Goal: Information Seeking & Learning: Find specific fact

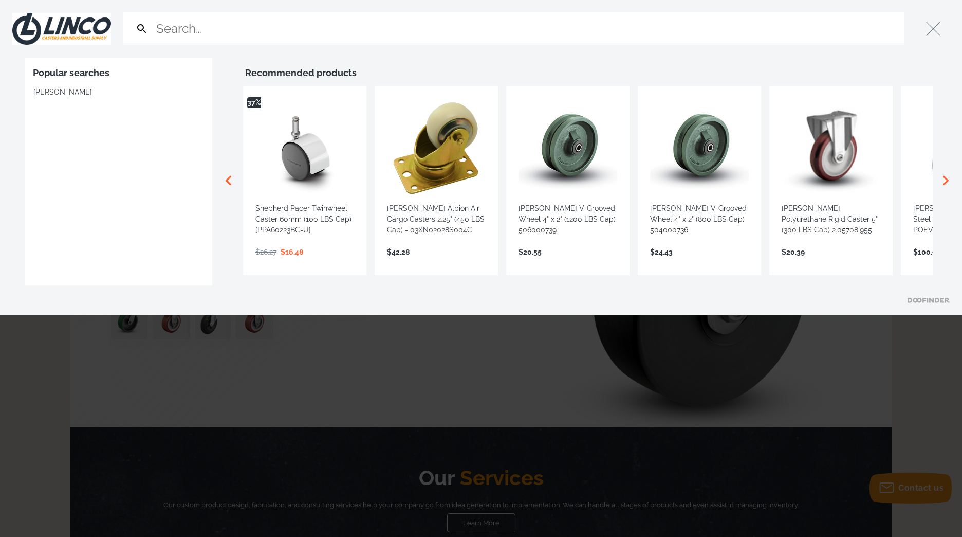
click at [173, 27] on input "Search" at bounding box center [527, 28] width 746 height 32
paste input "*21PA50GL4306YY"
type input "*21PA50GL4306YY"
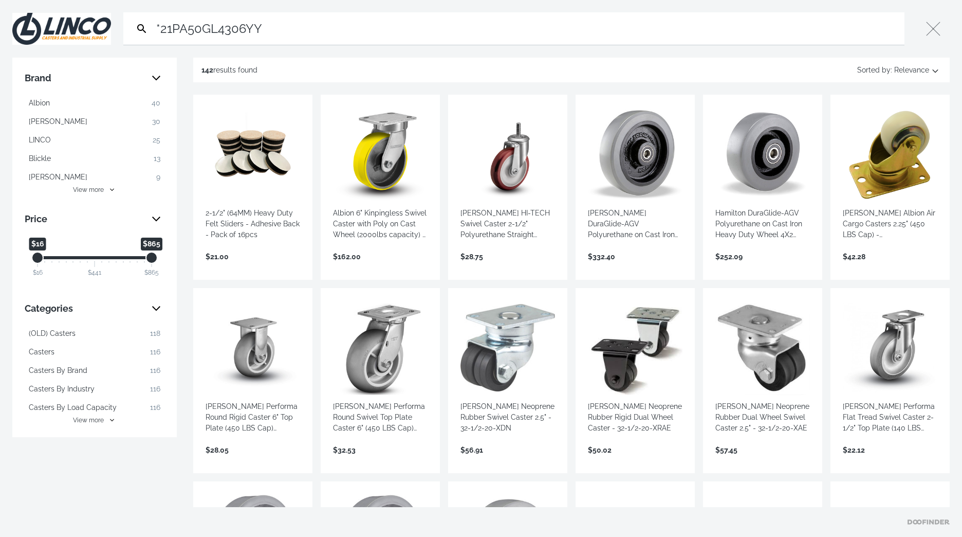
click at [161, 26] on input "*21PA50GL4306YY" at bounding box center [527, 28] width 746 height 32
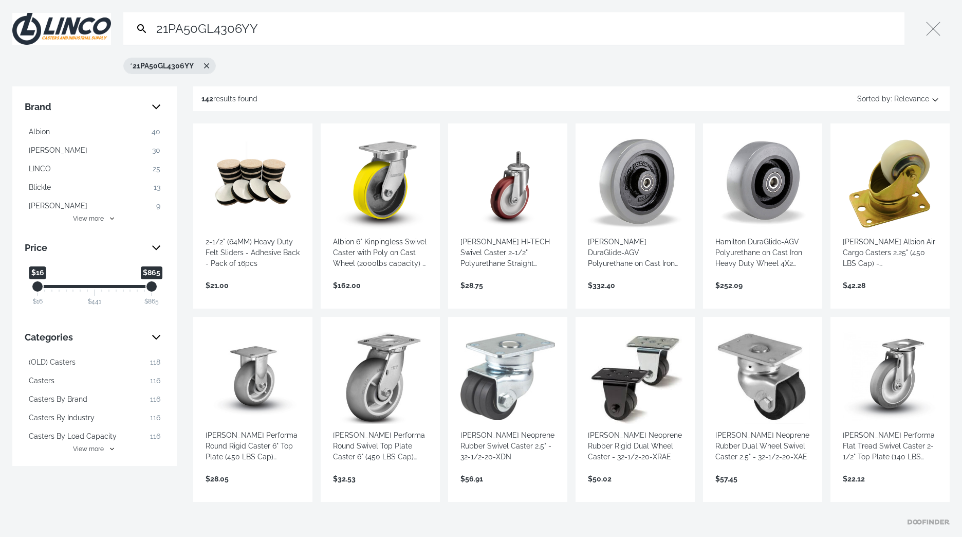
click at [141, 28] on icon "Search" at bounding box center [142, 29] width 12 height 12
click at [317, 30] on input "21PA50GL4306YY" at bounding box center [527, 28] width 746 height 32
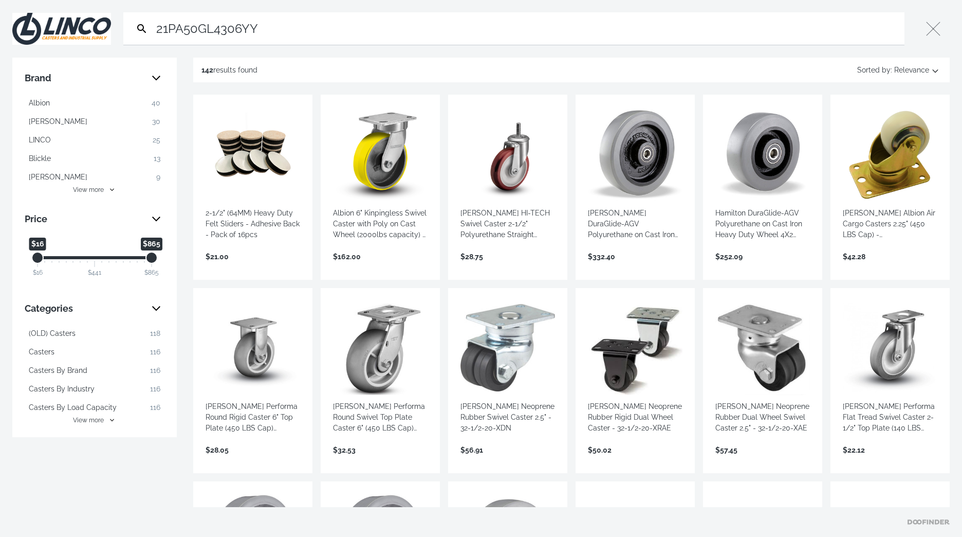
paste input "5x1.25 POLY/ALUM SWL"
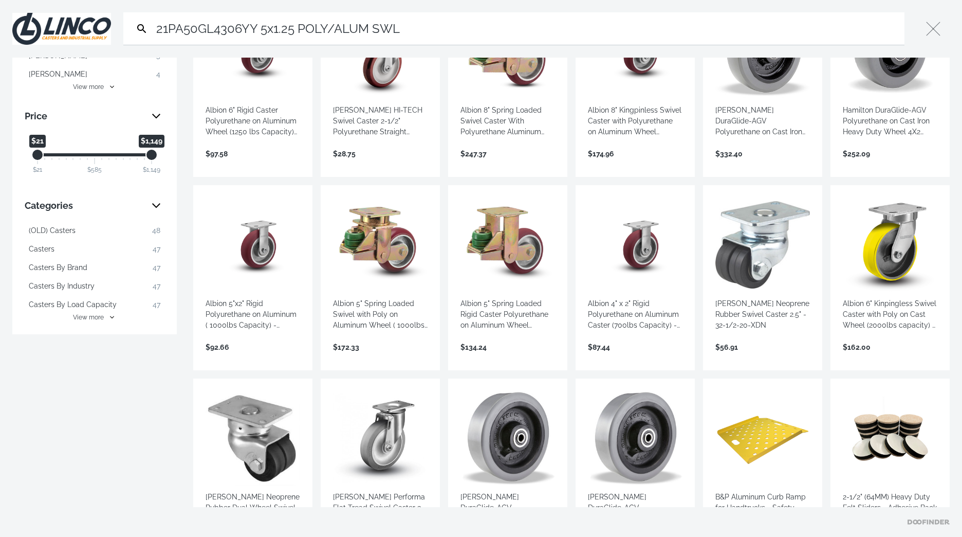
scroll to position [154, 0]
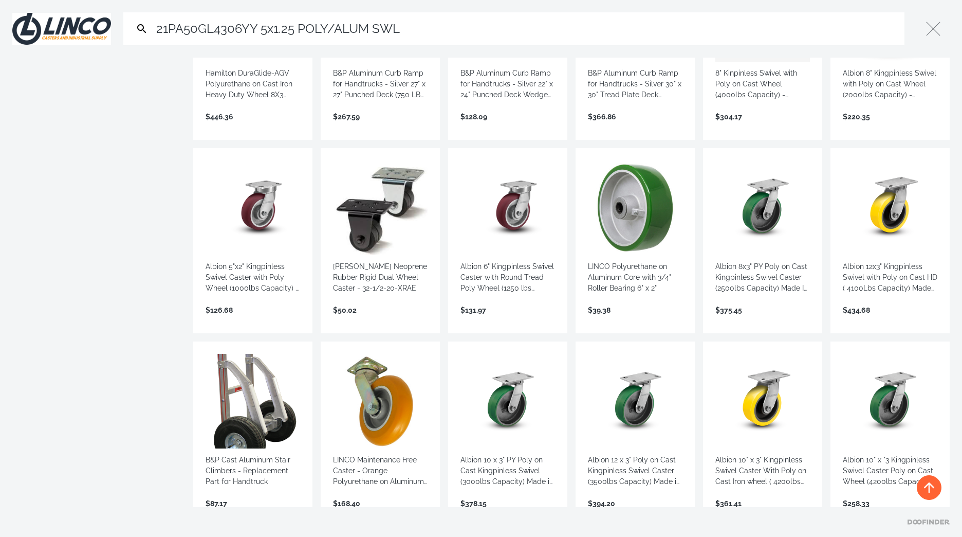
scroll to position [771, 0]
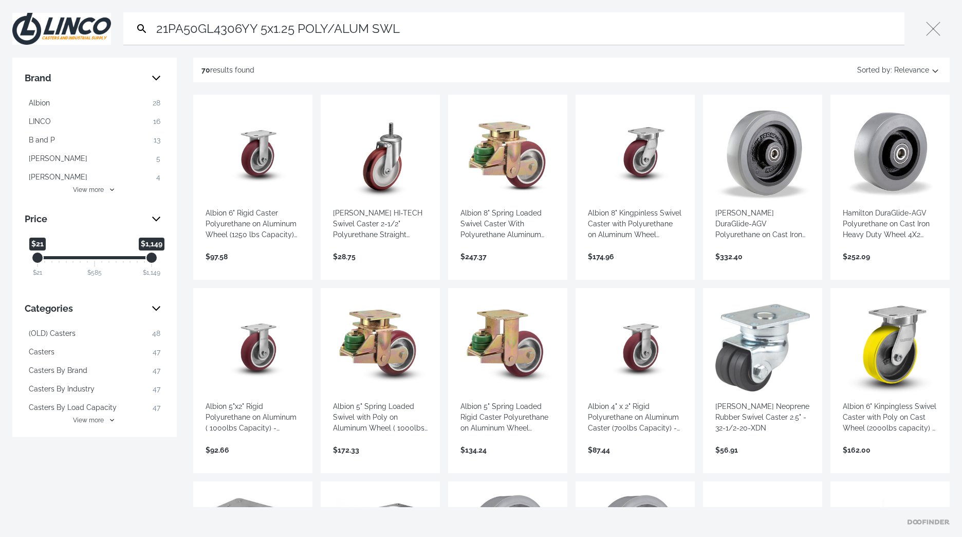
drag, startPoint x: 260, startPoint y: 28, endPoint x: 151, endPoint y: 35, distance: 109.2
click at [151, 35] on form "21PA50GL4306YY 5x1.25 POLY/ALUM SWL Search Submit" at bounding box center [513, 28] width 781 height 33
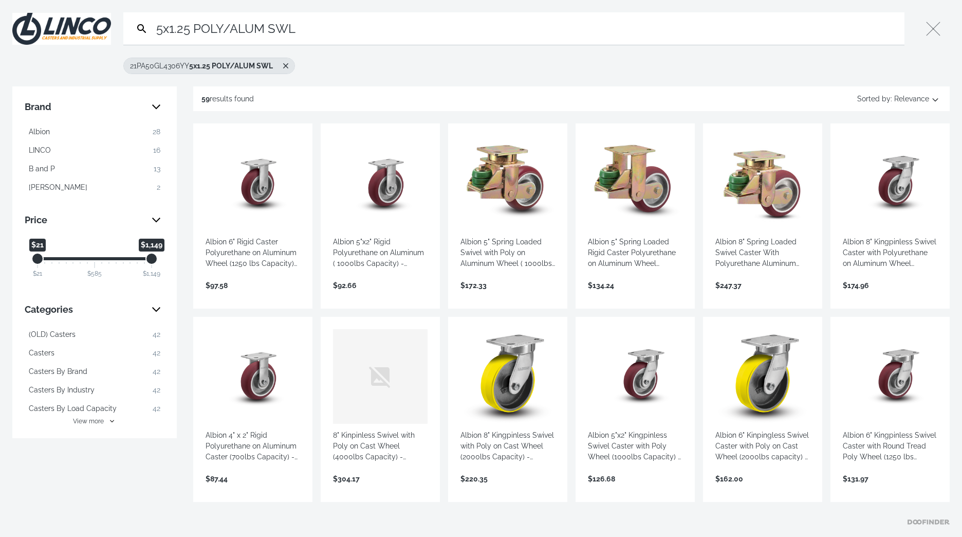
click at [288, 66] on icon "Remove suggestion: 21PA50GL4306YY 5x1.25 POLY/ALUM SWL" at bounding box center [285, 65] width 5 height 5
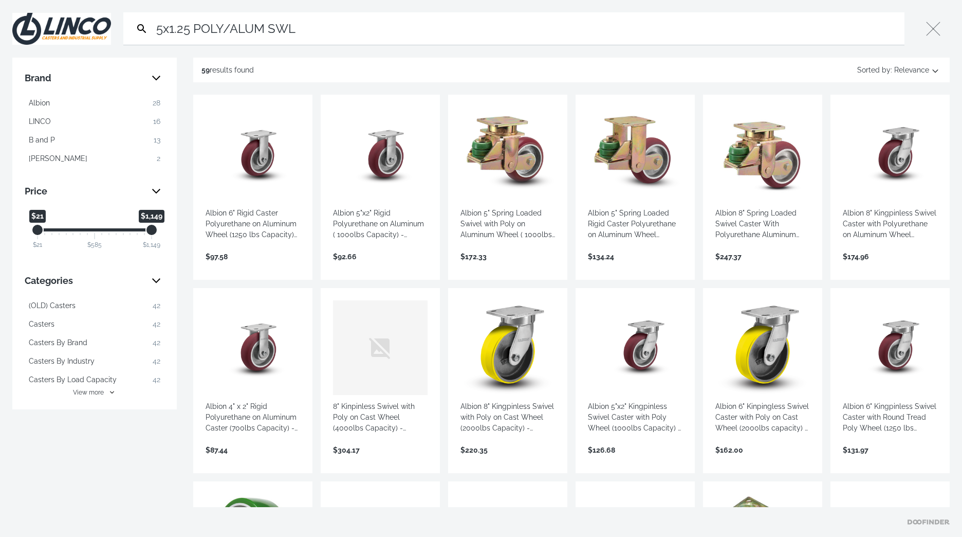
click at [139, 28] on icon "Search" at bounding box center [142, 29] width 12 height 12
drag, startPoint x: 281, startPoint y: 26, endPoint x: 153, endPoint y: 34, distance: 128.7
click at [147, 30] on form "5x1.25 POLY/ALUM SWL Search Submit" at bounding box center [513, 28] width 781 height 33
paste input "PA50GL43"
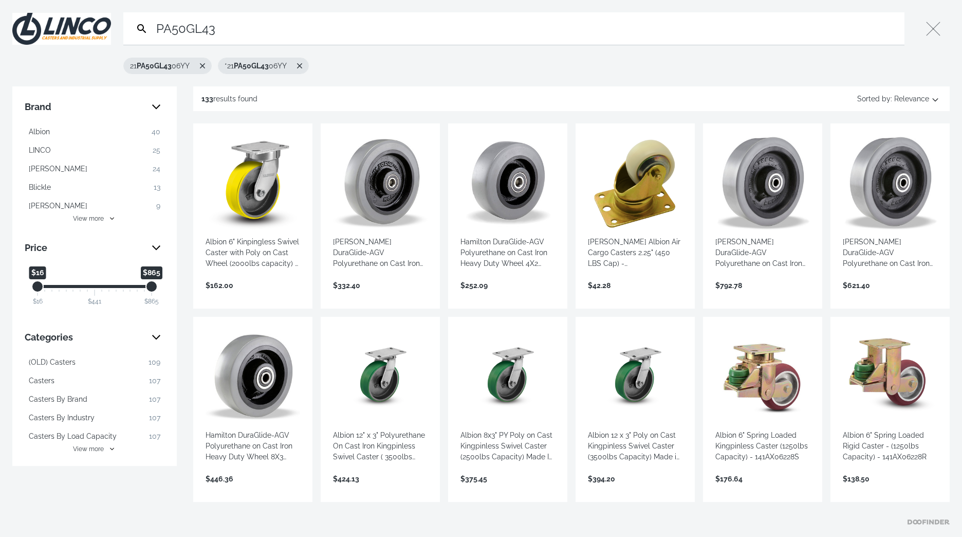
drag, startPoint x: 221, startPoint y: 28, endPoint x: 144, endPoint y: 30, distance: 77.1
click at [144, 30] on form "PA50GL43 Search Submit" at bounding box center [513, 28] width 781 height 33
paste input "5X1.25 POLY/ALUM WHL 3/8 BB"
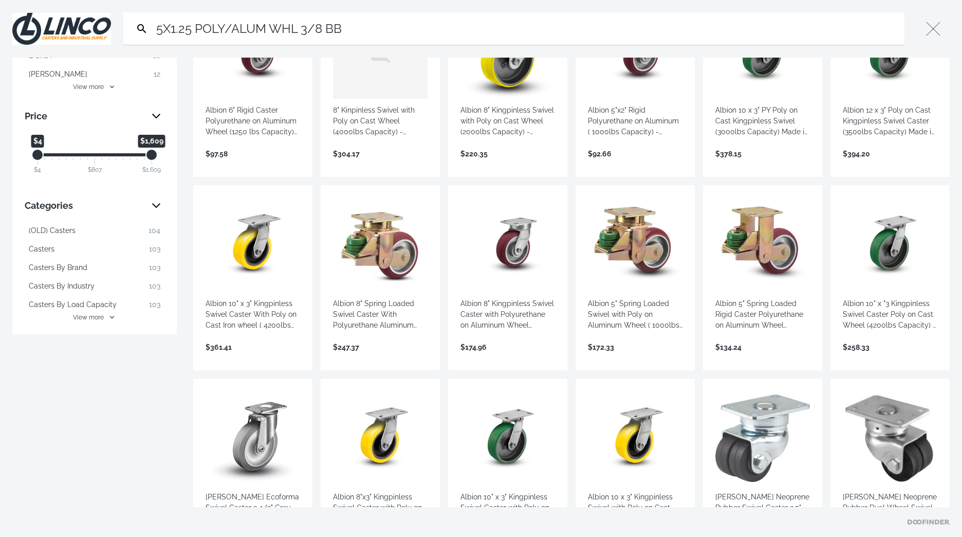
scroll to position [206, 0]
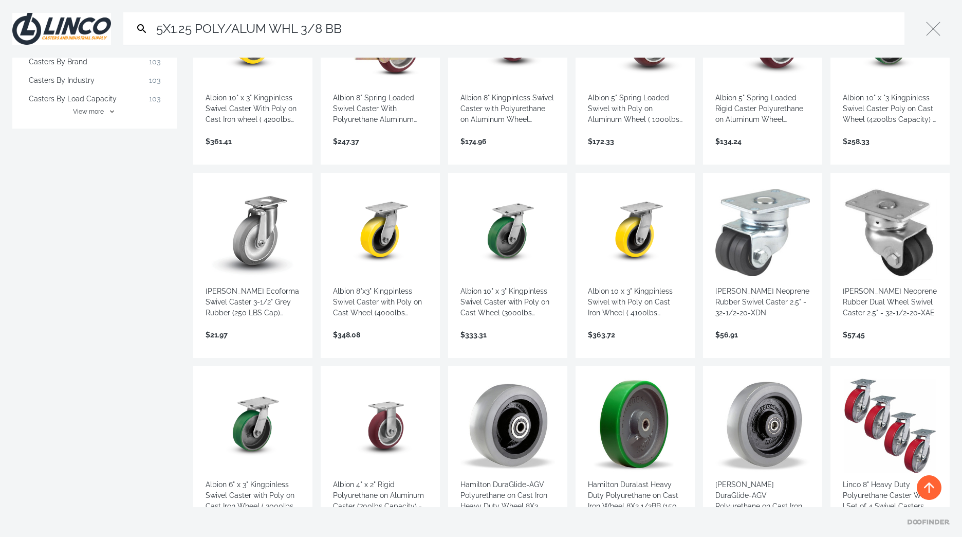
scroll to position [360, 0]
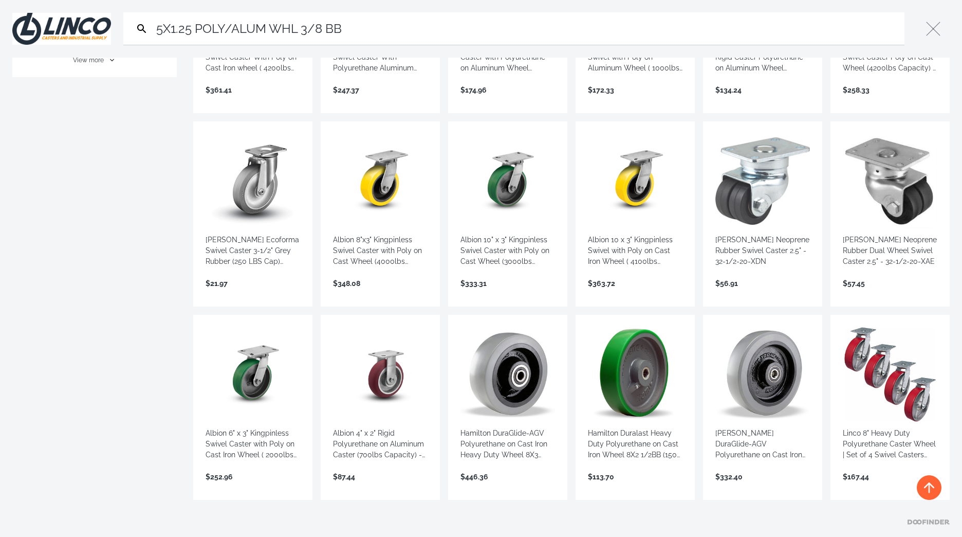
click at [248, 28] on input "5X1.25 POLY/ALUM WHL 3/8 BB" at bounding box center [527, 28] width 746 height 32
paste input "CWL-0010582 5X1.25 SWL CSTR POLY PRO WHEEL"
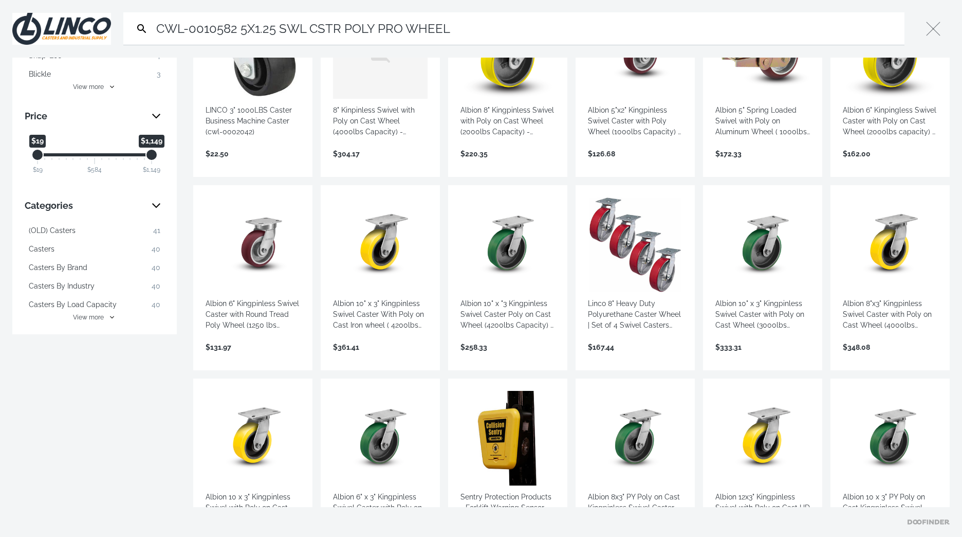
scroll to position [206, 0]
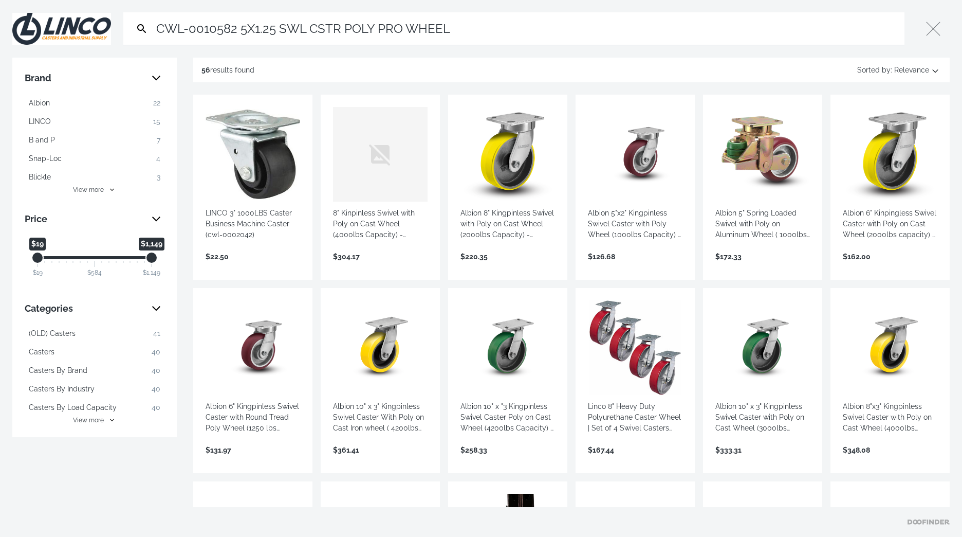
drag, startPoint x: 472, startPoint y: 34, endPoint x: 242, endPoint y: 34, distance: 230.7
click at [242, 34] on input "CWL-0010582 5X1.25 SWL CSTR POLY PRO WHEEL" at bounding box center [527, 28] width 746 height 32
paste input "21PP50GI4406YY"
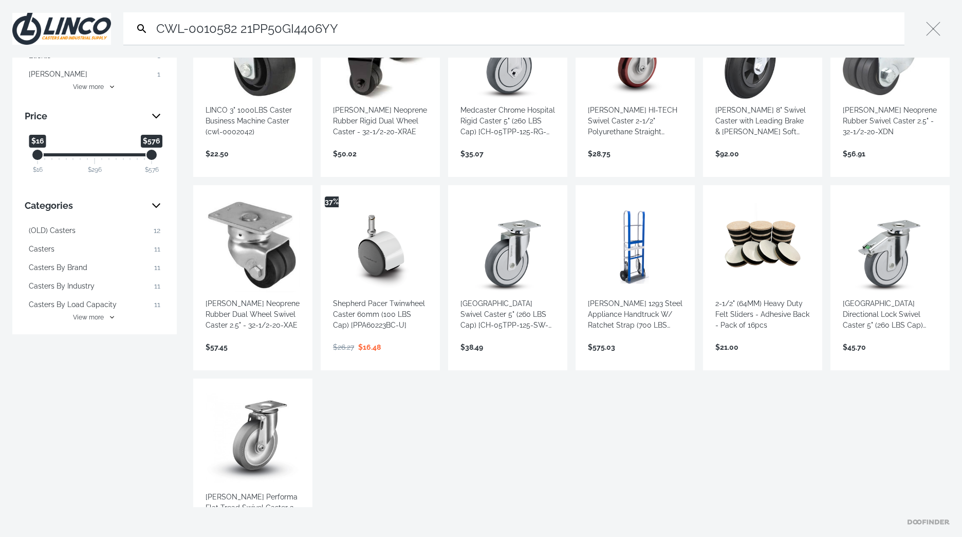
scroll to position [206, 0]
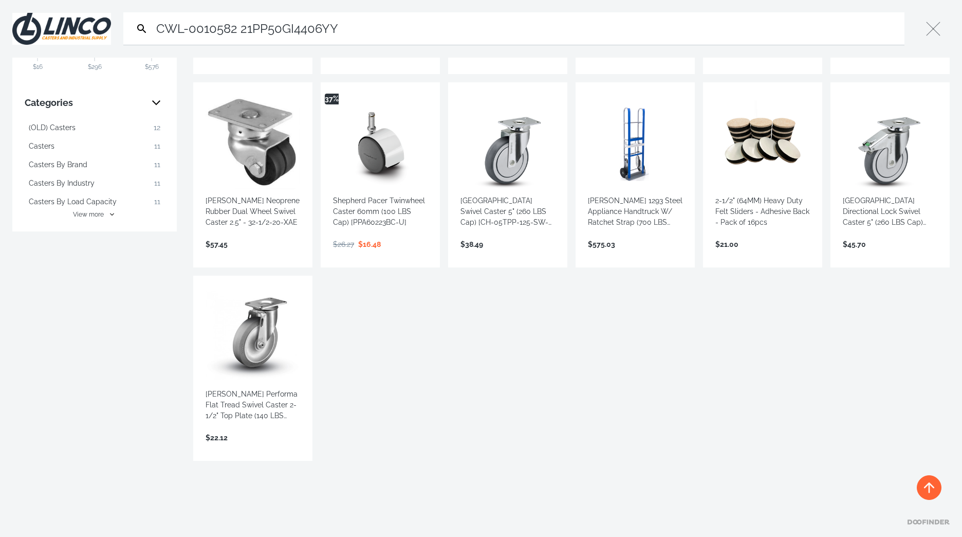
type input "CWL-0010582 21PP50GI4406YY"
